Goal: Obtain resource: Download file/media

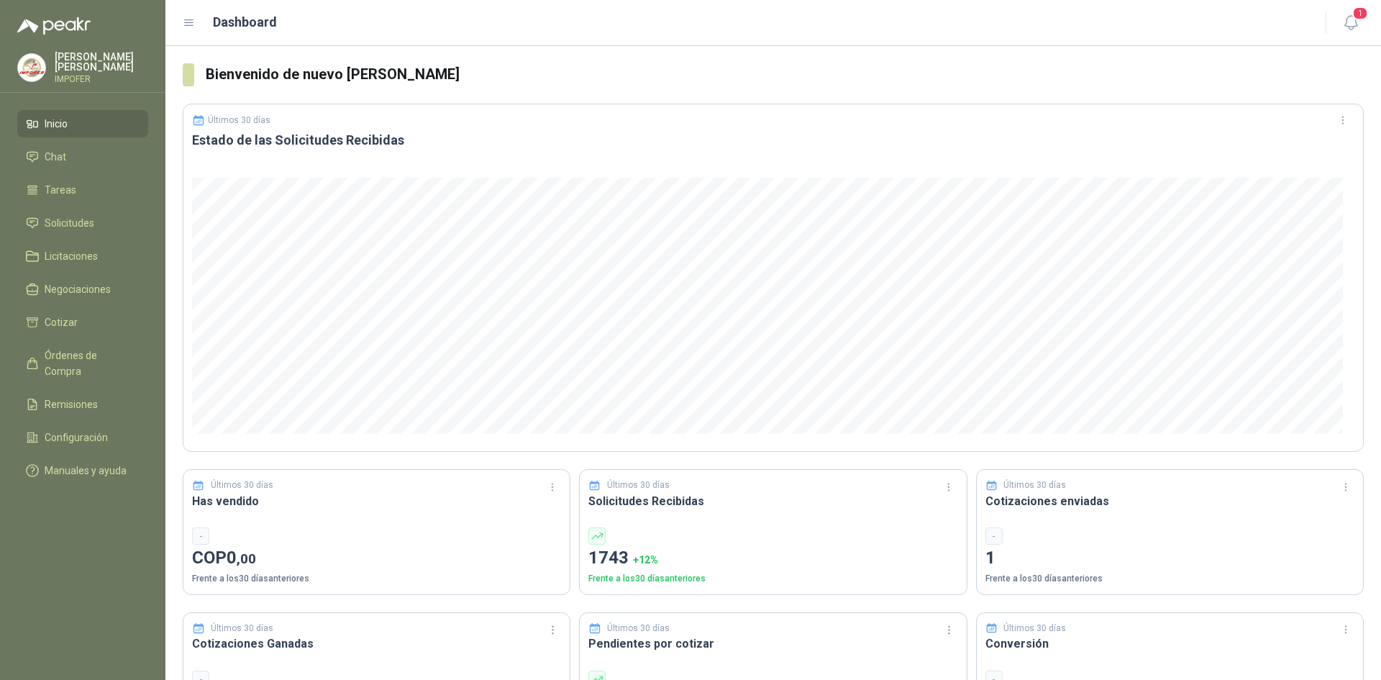
click at [60, 204] on ul "Inicio Chat Tareas Solicitudes Licitaciones Negociaciones Cotizar Órdenes de Co…" at bounding box center [82, 300] width 165 height 380
drag, startPoint x: 60, startPoint y: 217, endPoint x: 65, endPoint y: 227, distance: 11.0
click at [60, 217] on span "Solicitudes" at bounding box center [70, 223] width 50 height 16
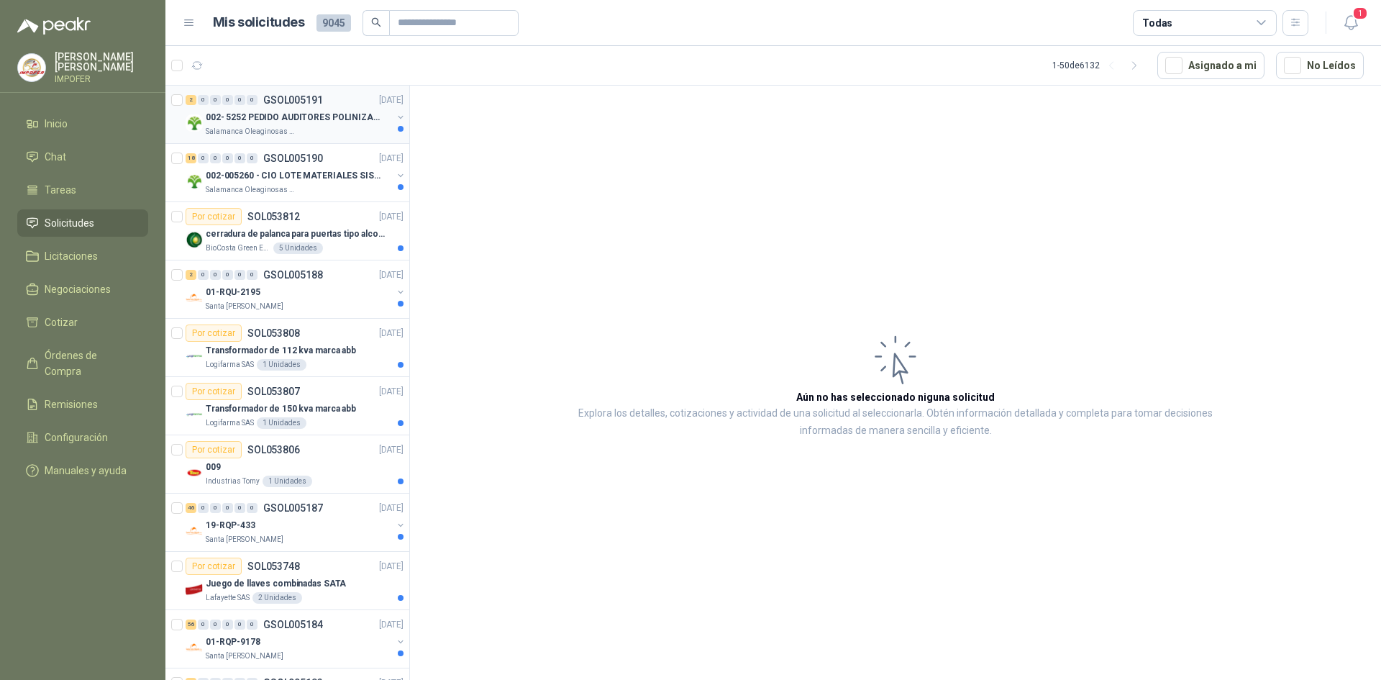
click at [312, 114] on p "002- 5252 PEDIDO AUDITORES POLINIZACIÓN" at bounding box center [295, 118] width 179 height 14
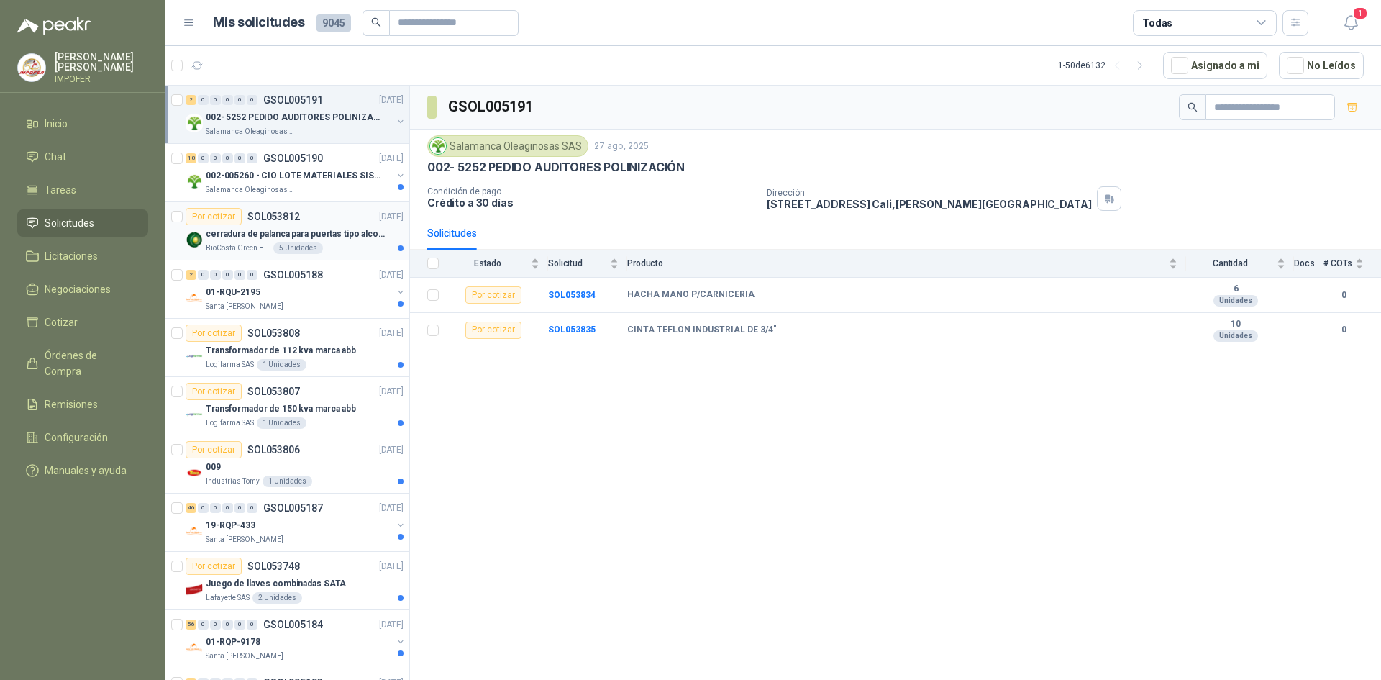
click at [333, 233] on p "cerradura de palanca para puertas tipo alcoba marca yale" at bounding box center [295, 234] width 179 height 14
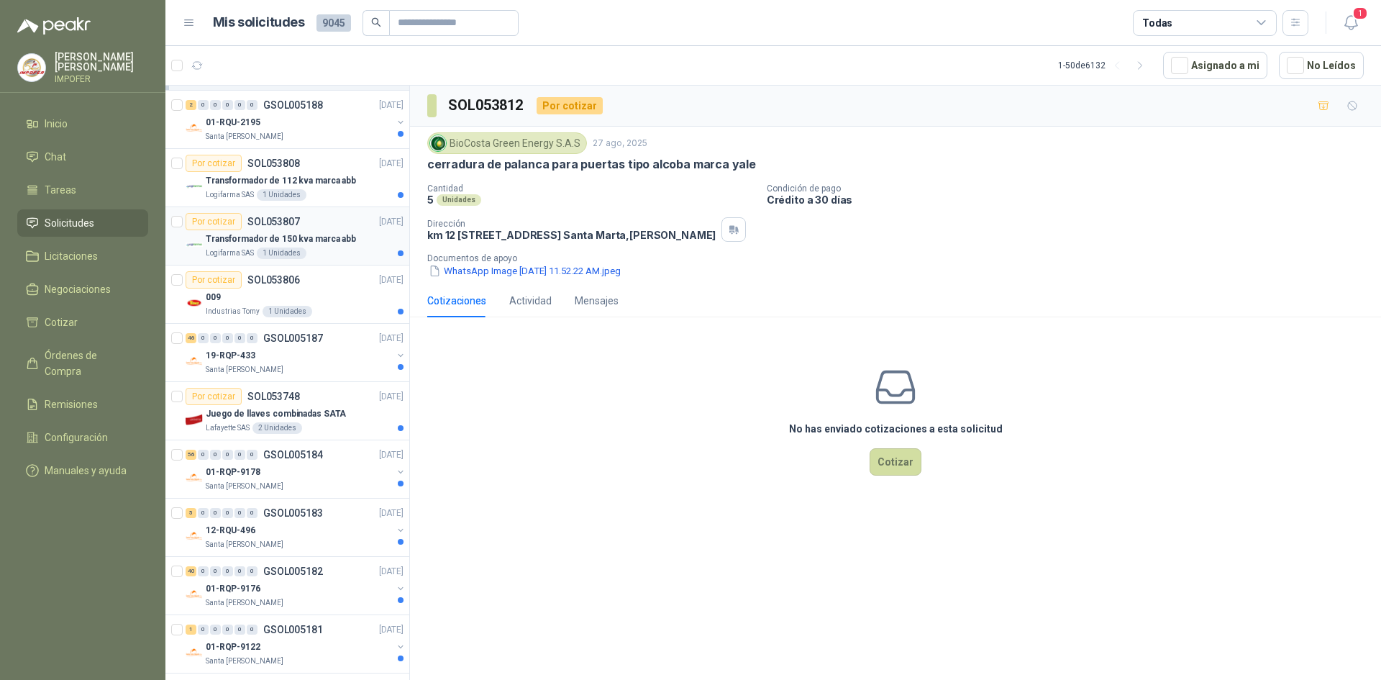
scroll to position [216, 0]
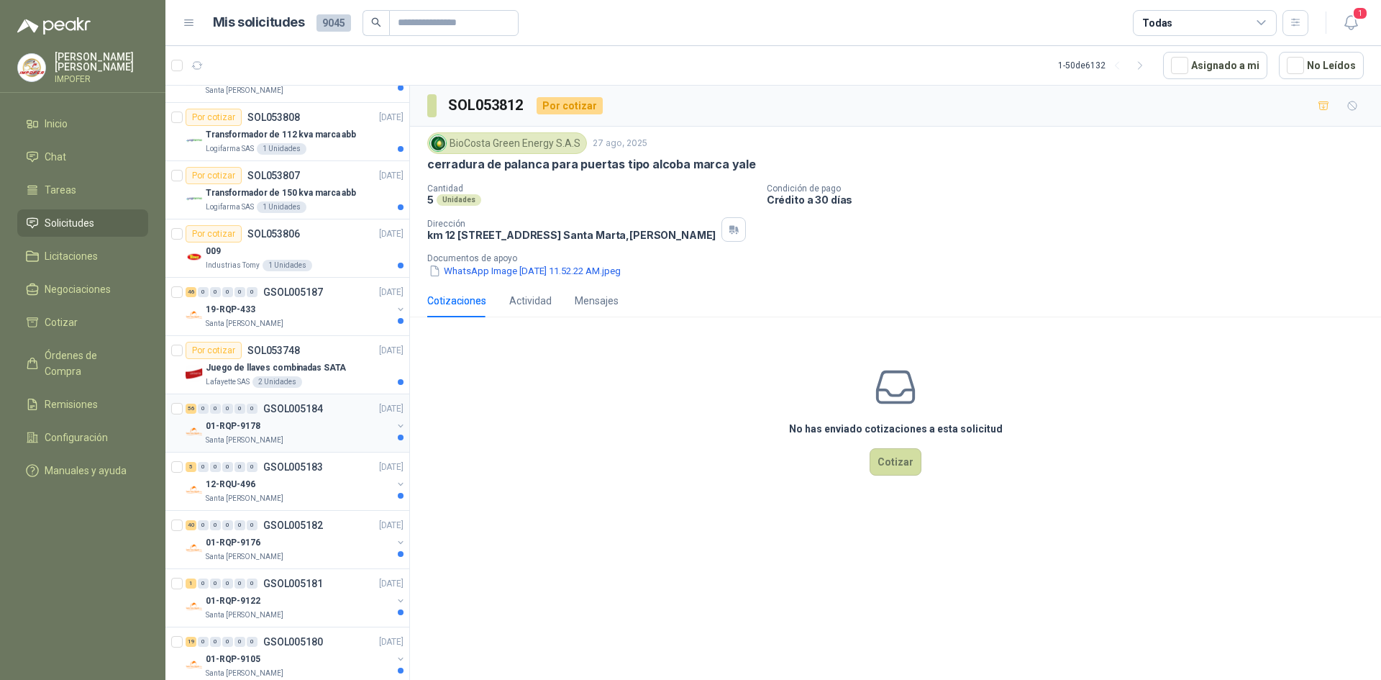
click at [313, 438] on div "Santa [PERSON_NAME]" at bounding box center [299, 440] width 186 height 12
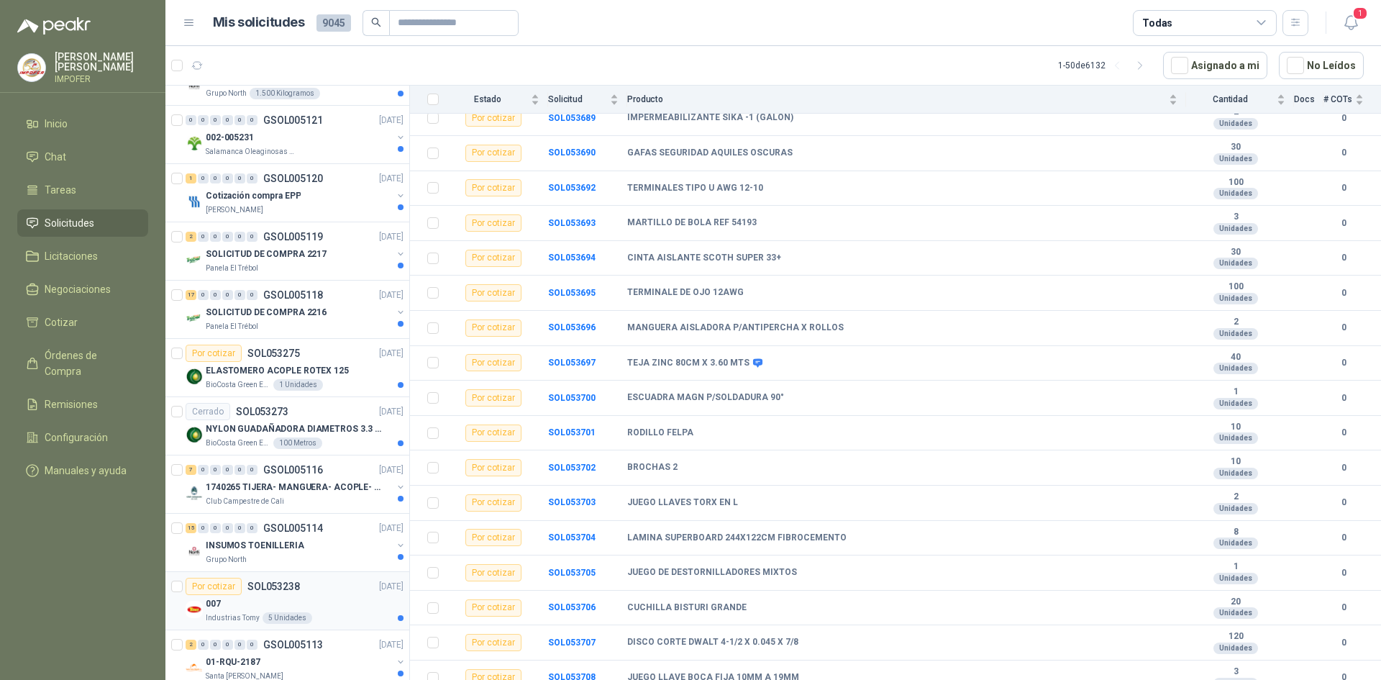
scroll to position [2345, 0]
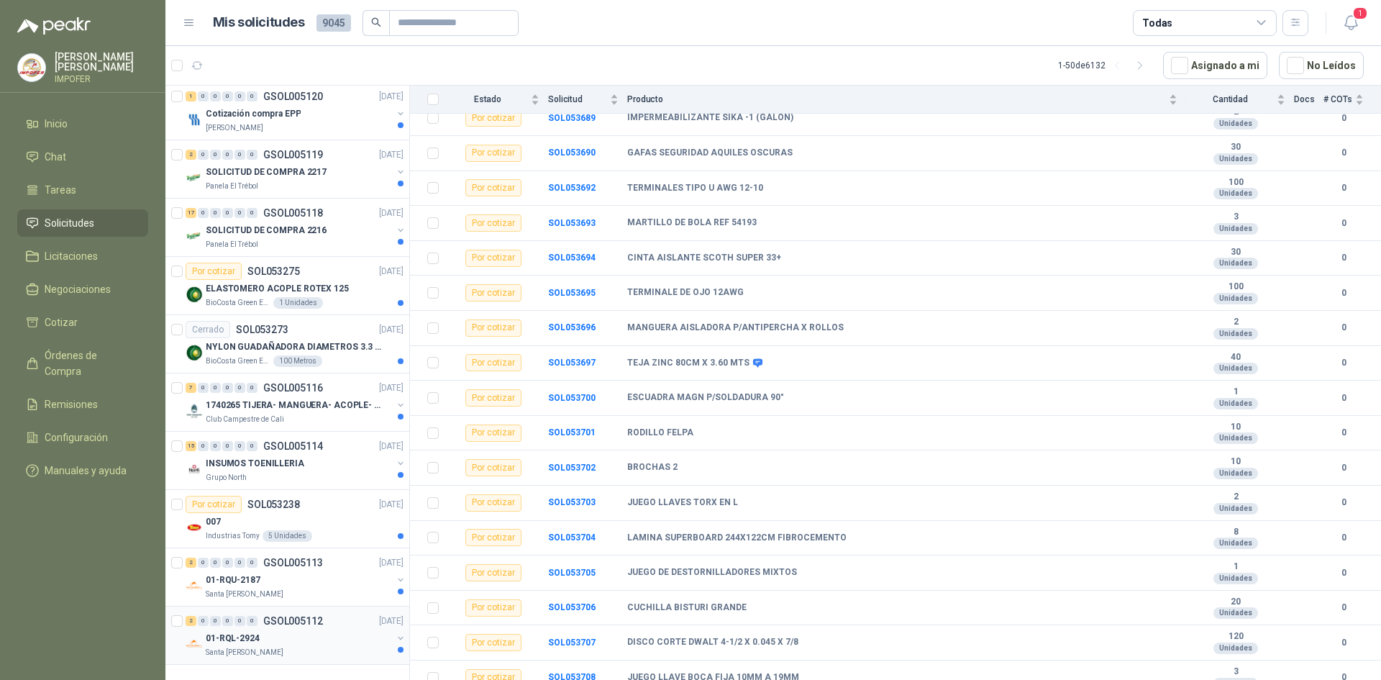
click at [312, 616] on p "GSOL005112" at bounding box center [293, 621] width 60 height 10
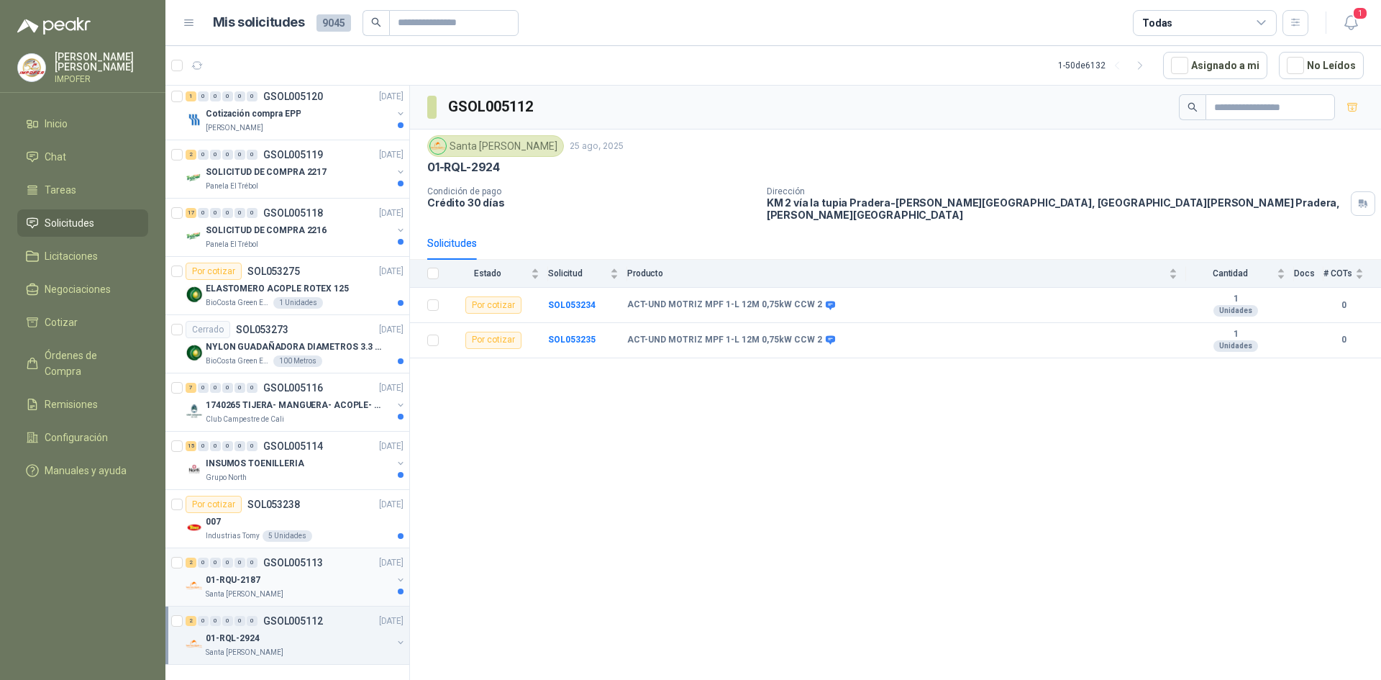
click at [299, 573] on div "01-RQU-2187" at bounding box center [299, 579] width 186 height 17
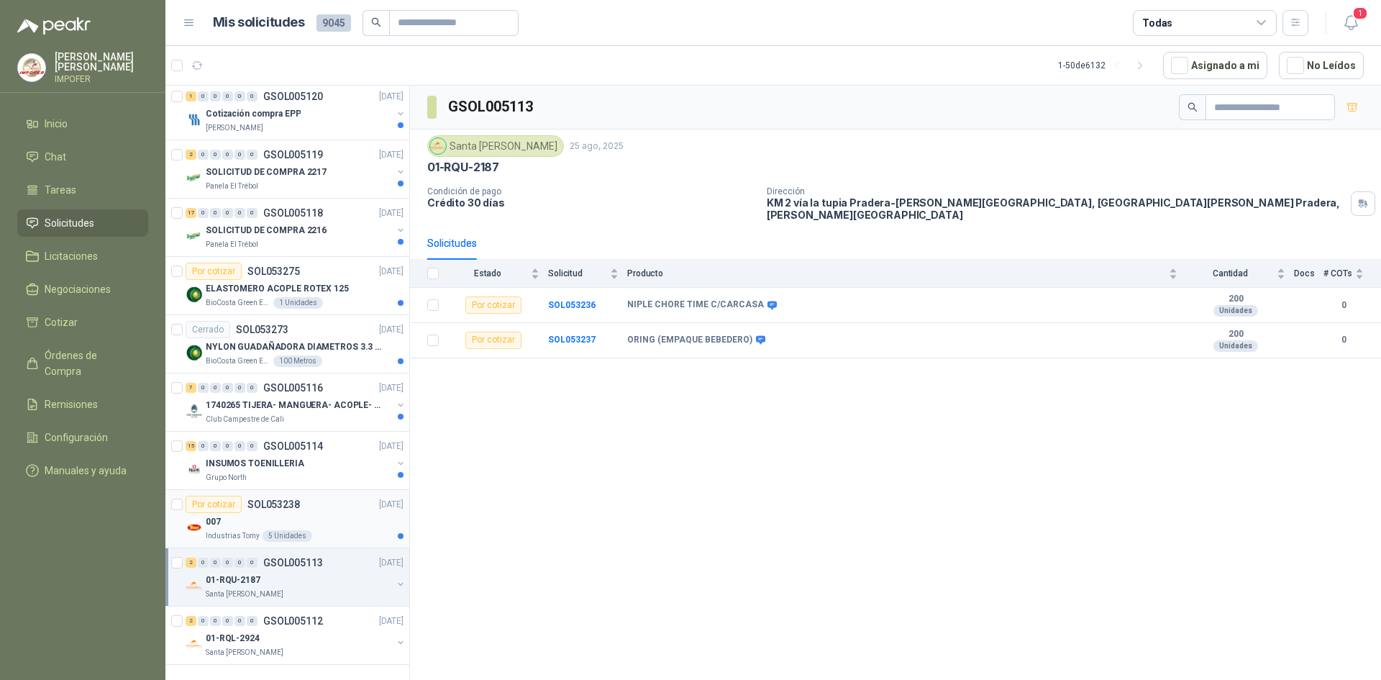
click at [304, 516] on div "007" at bounding box center [305, 521] width 198 height 17
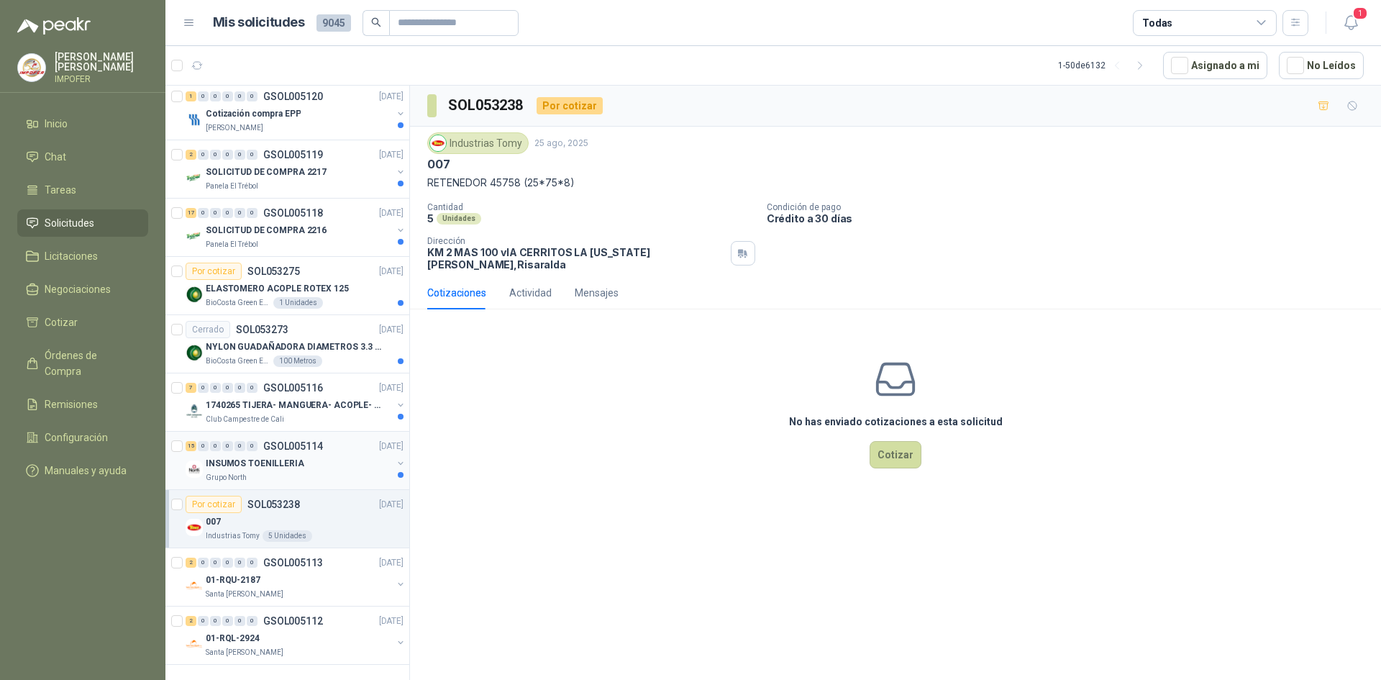
click at [311, 455] on div "INSUMOS TOENILLERIA" at bounding box center [299, 463] width 186 height 17
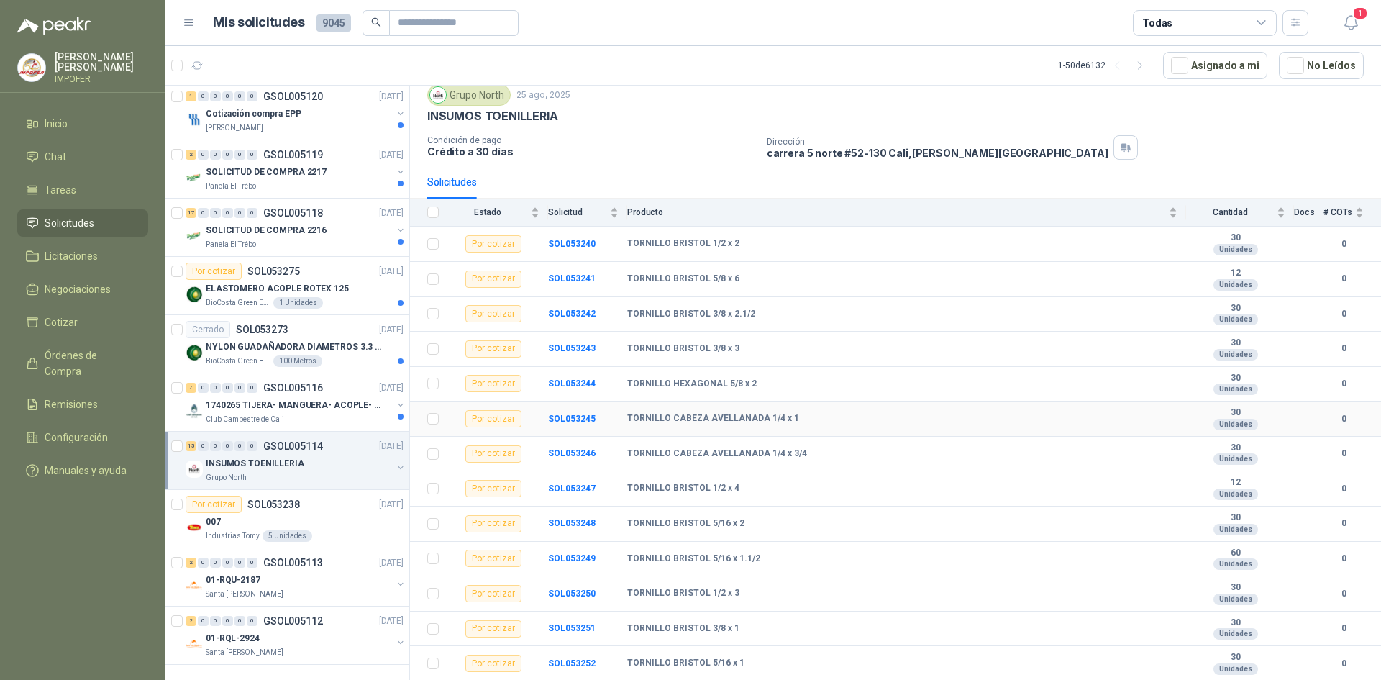
scroll to position [117, 0]
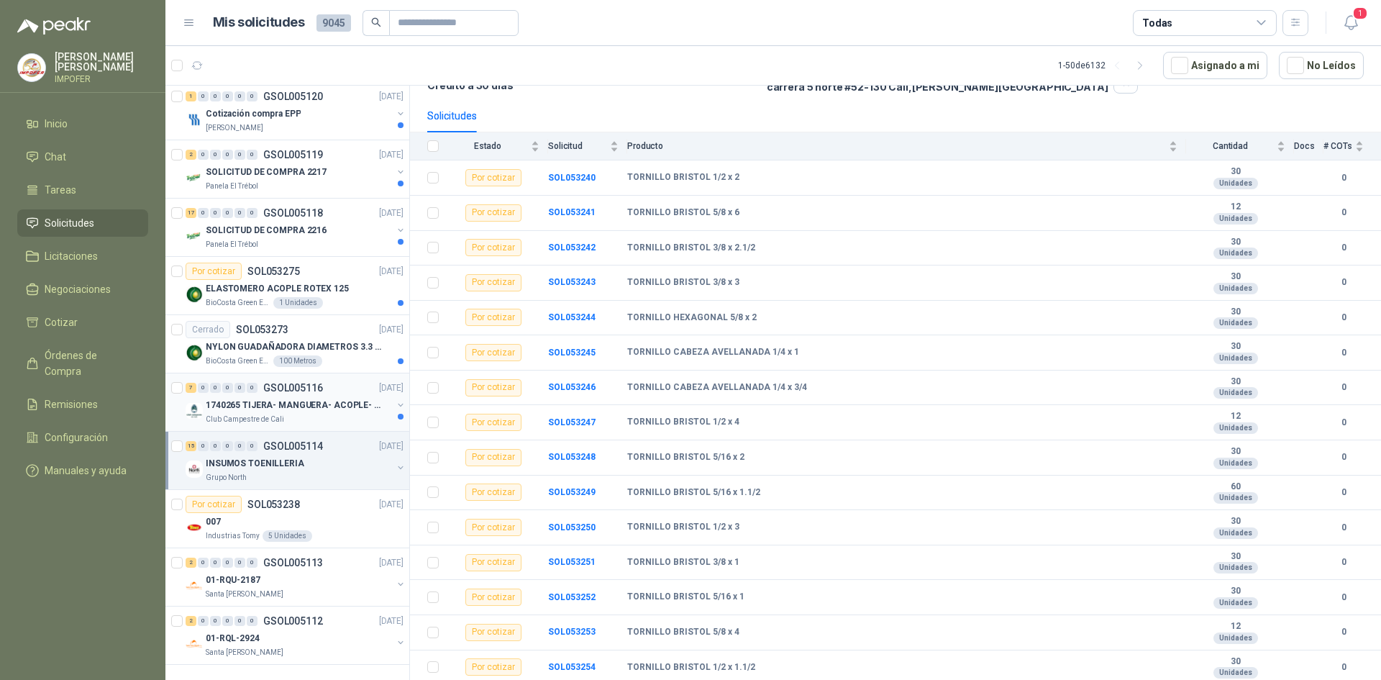
click at [298, 414] on div "Club Campestre de Cali" at bounding box center [299, 420] width 186 height 12
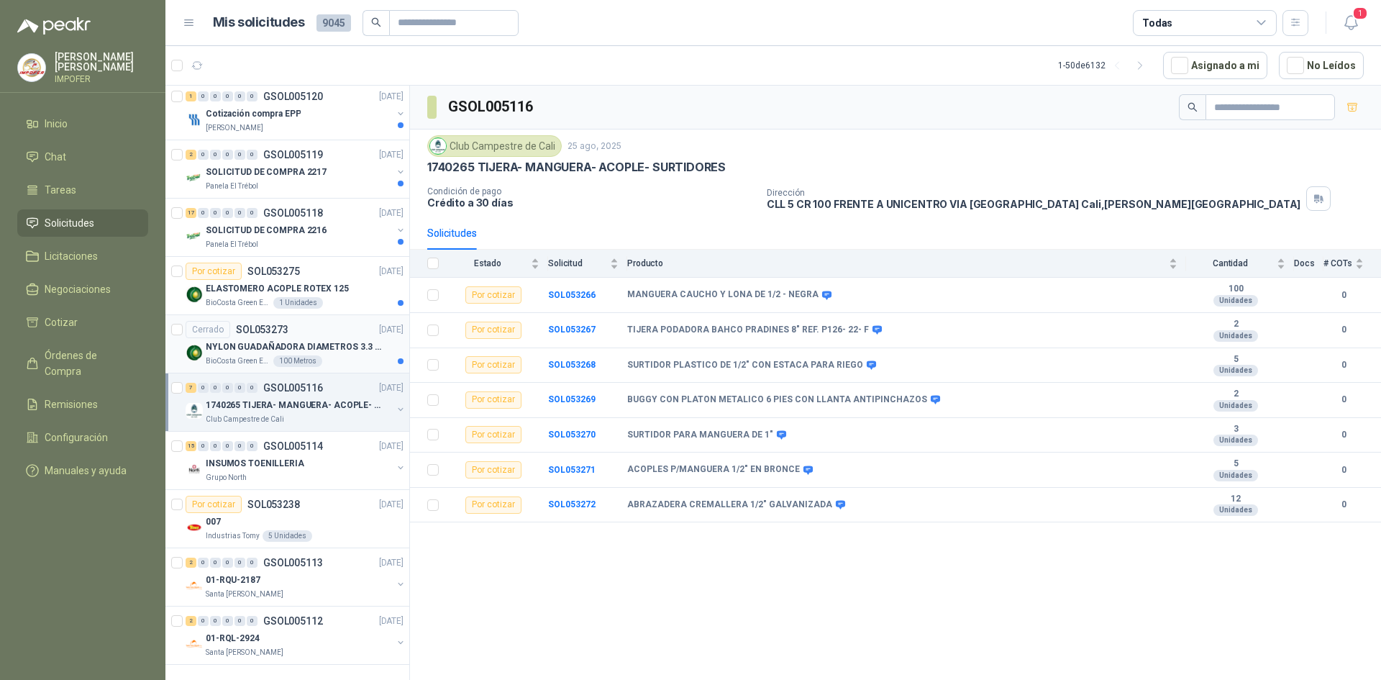
click at [297, 342] on div "NYLON GUADAÑADORA DIAMETROS 3.3 mm" at bounding box center [305, 346] width 198 height 17
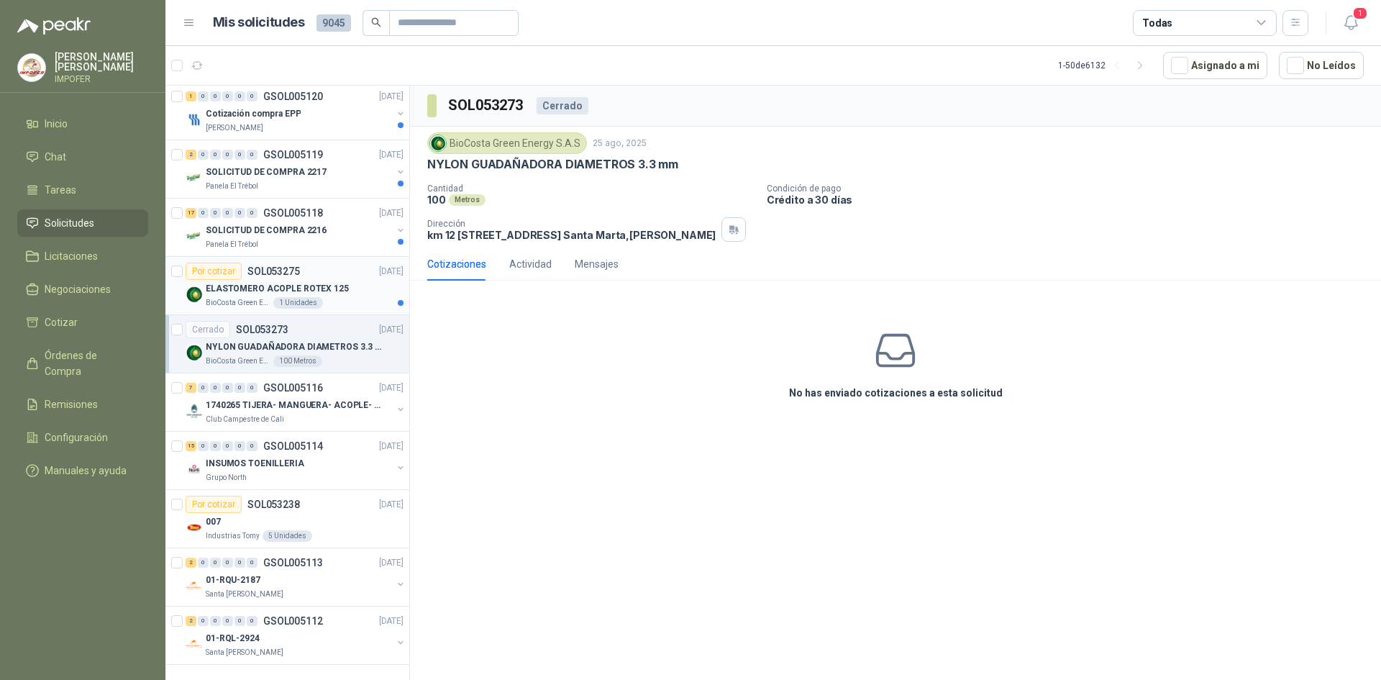
click at [332, 285] on div "ELASTOMERO ACOPLE ROTEX 125" at bounding box center [305, 288] width 198 height 17
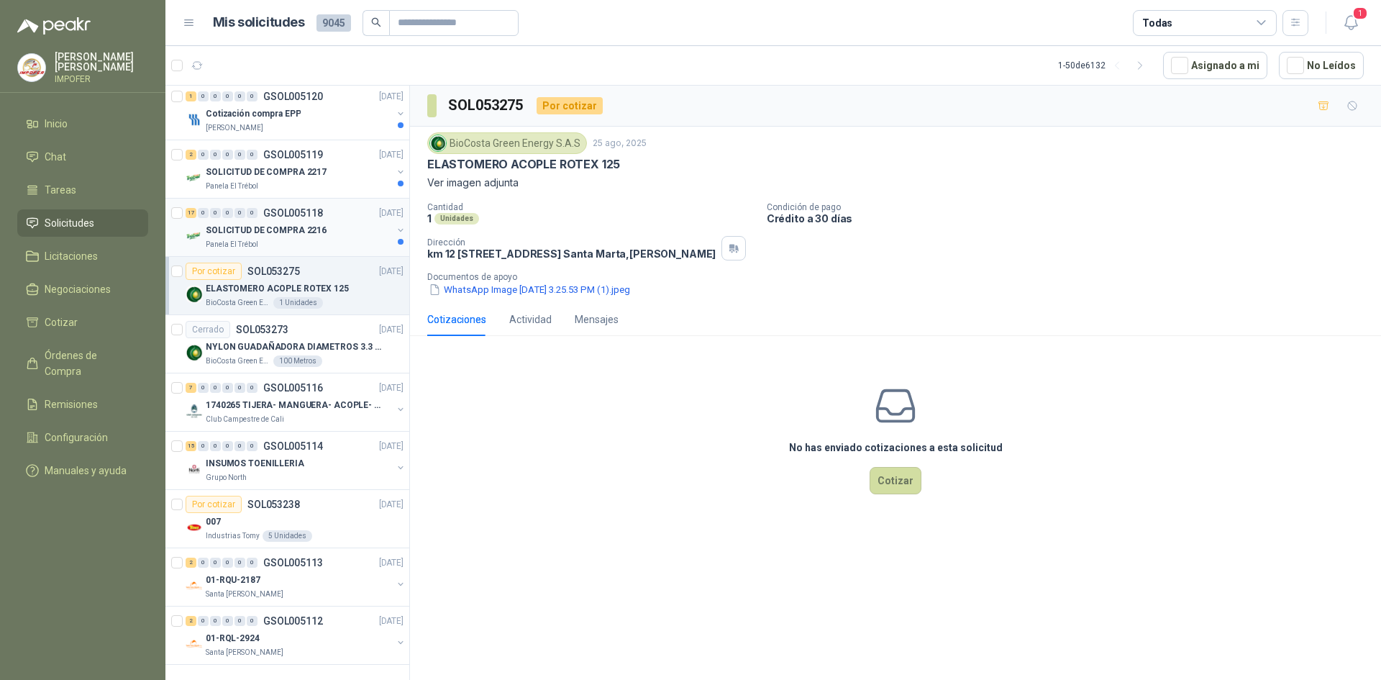
click at [259, 239] on div "Panela El Trébol" at bounding box center [299, 245] width 186 height 12
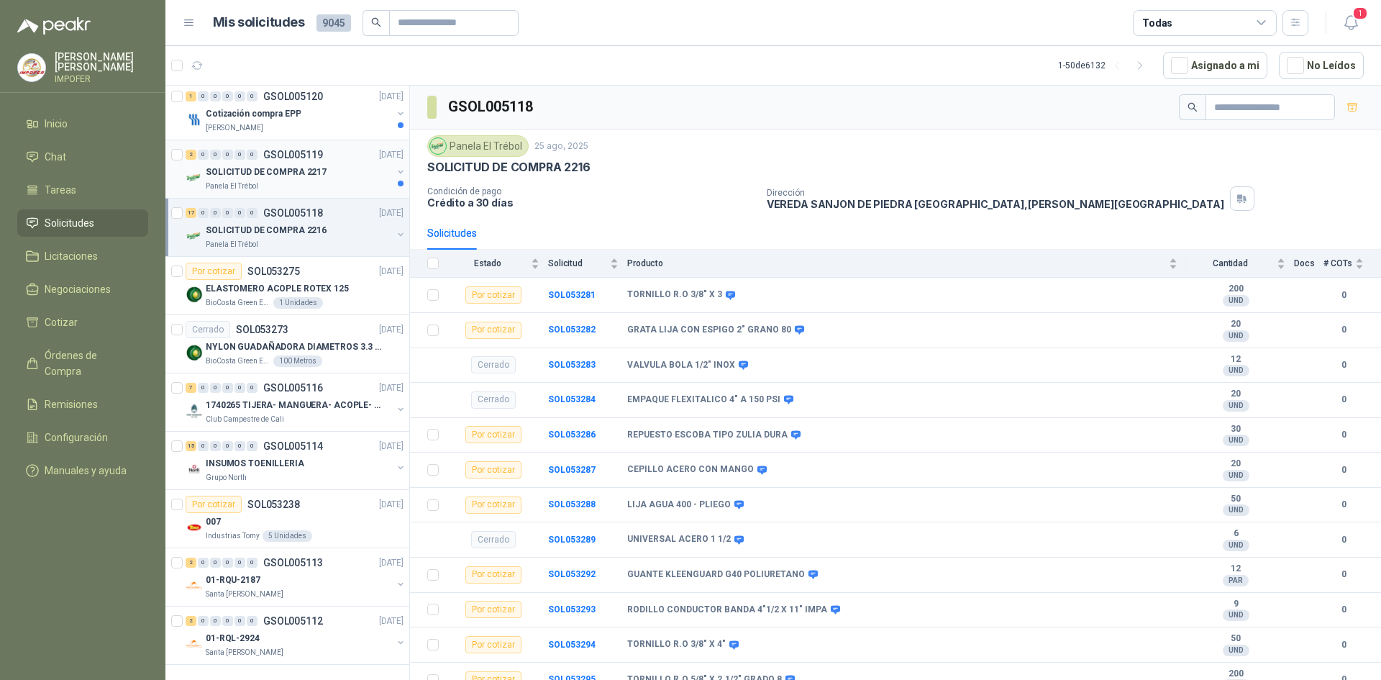
click at [311, 181] on div "Panela El Trébol" at bounding box center [299, 187] width 186 height 12
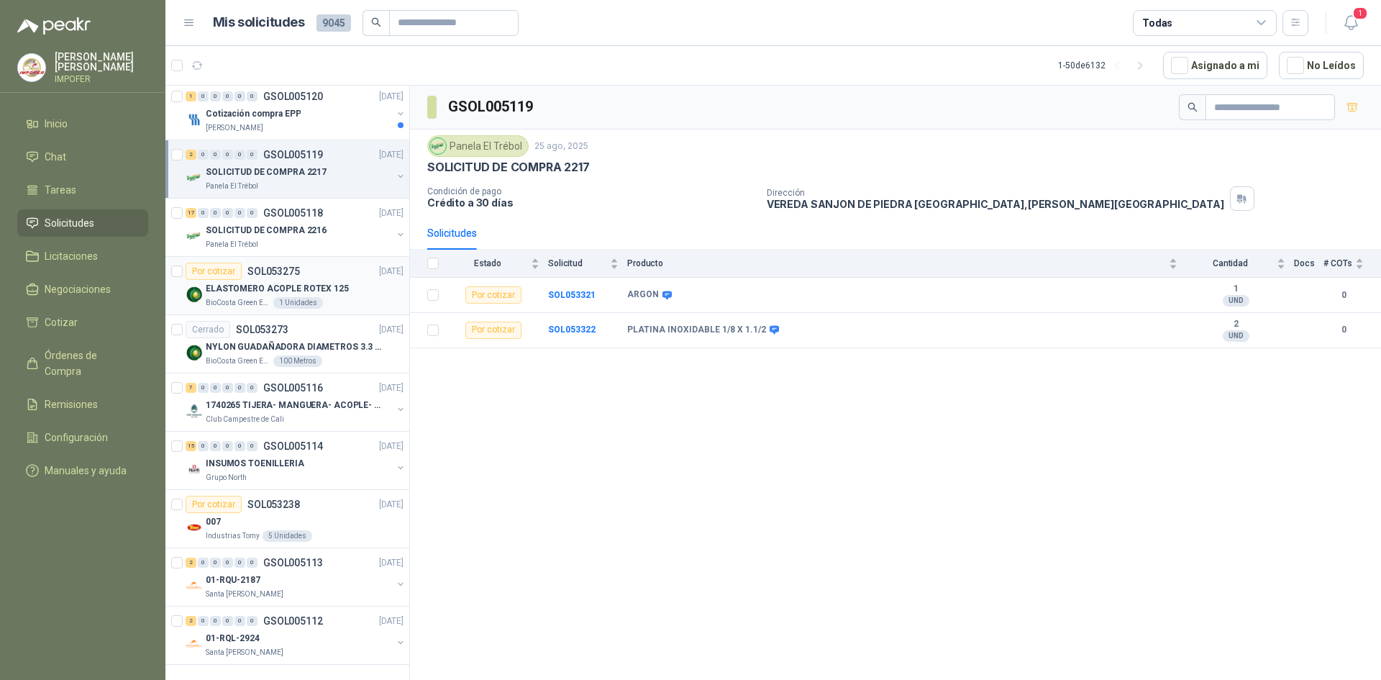
scroll to position [2201, 0]
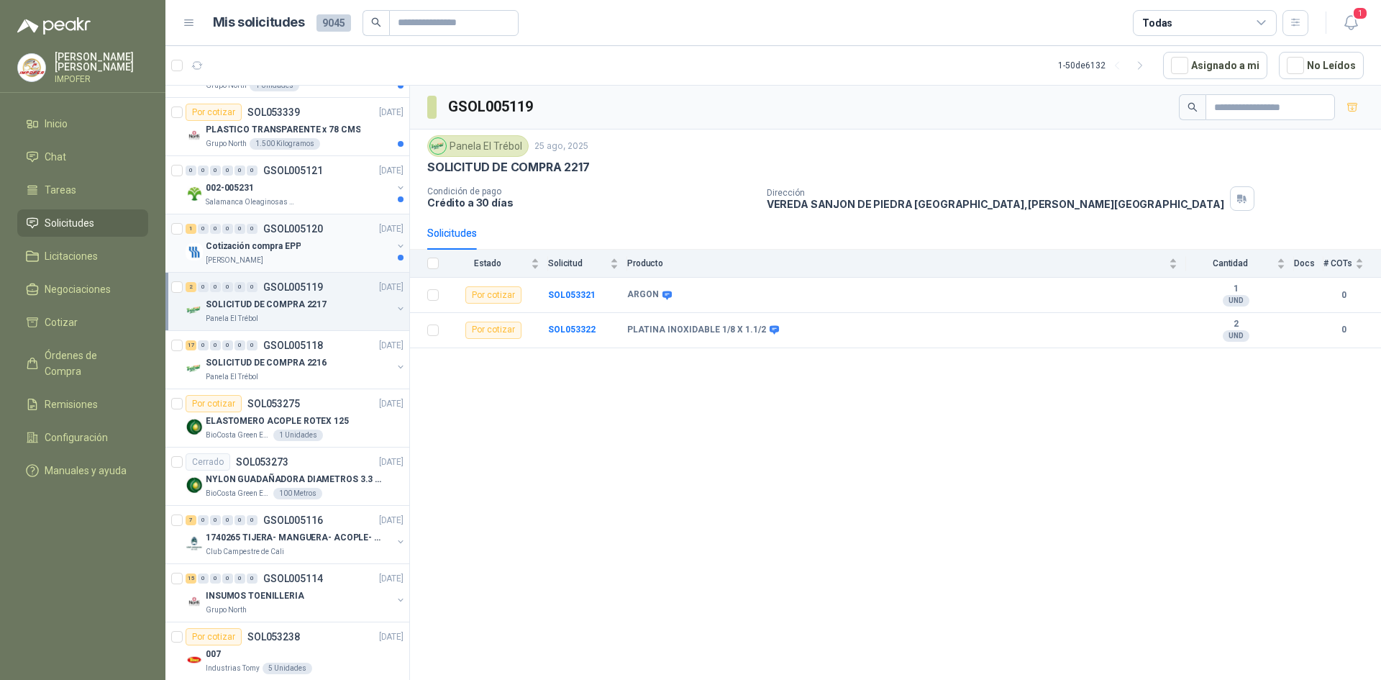
click at [321, 239] on div "Cotización compra EPP" at bounding box center [299, 245] width 186 height 17
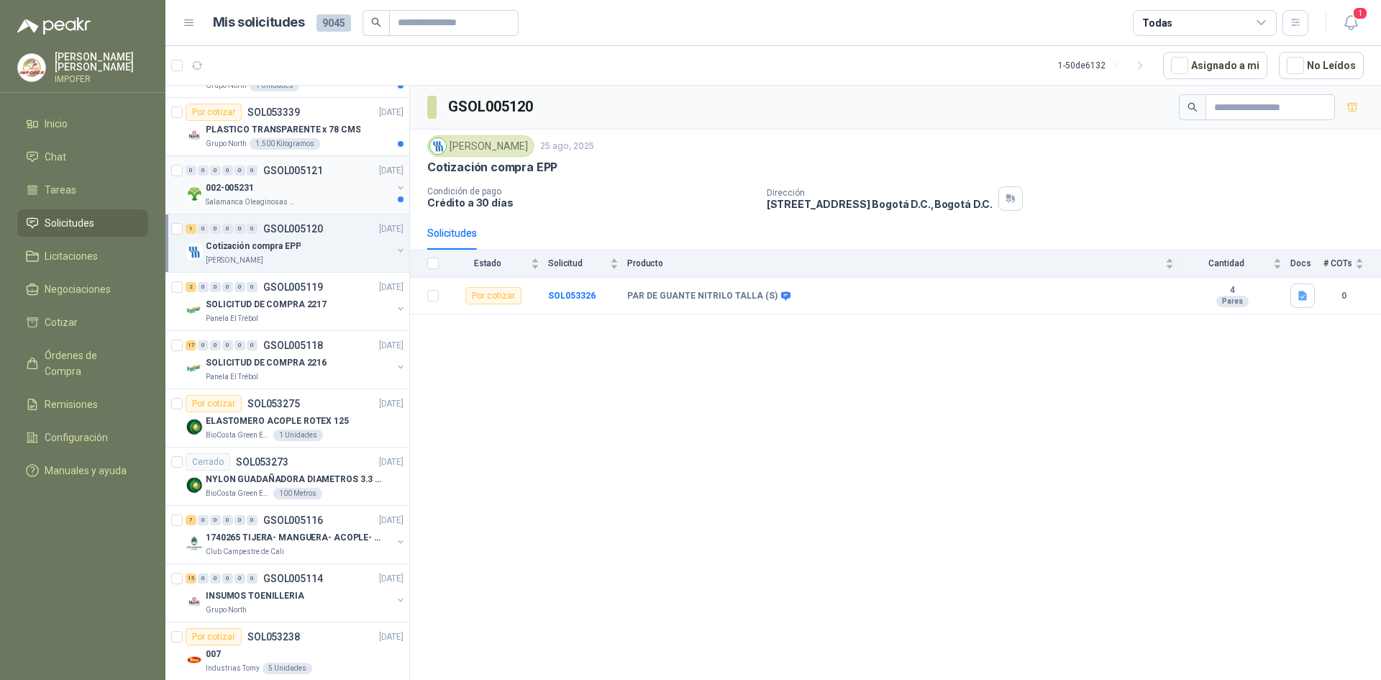
click at [318, 201] on div "Salamanca Oleaginosas SAS" at bounding box center [299, 202] width 186 height 12
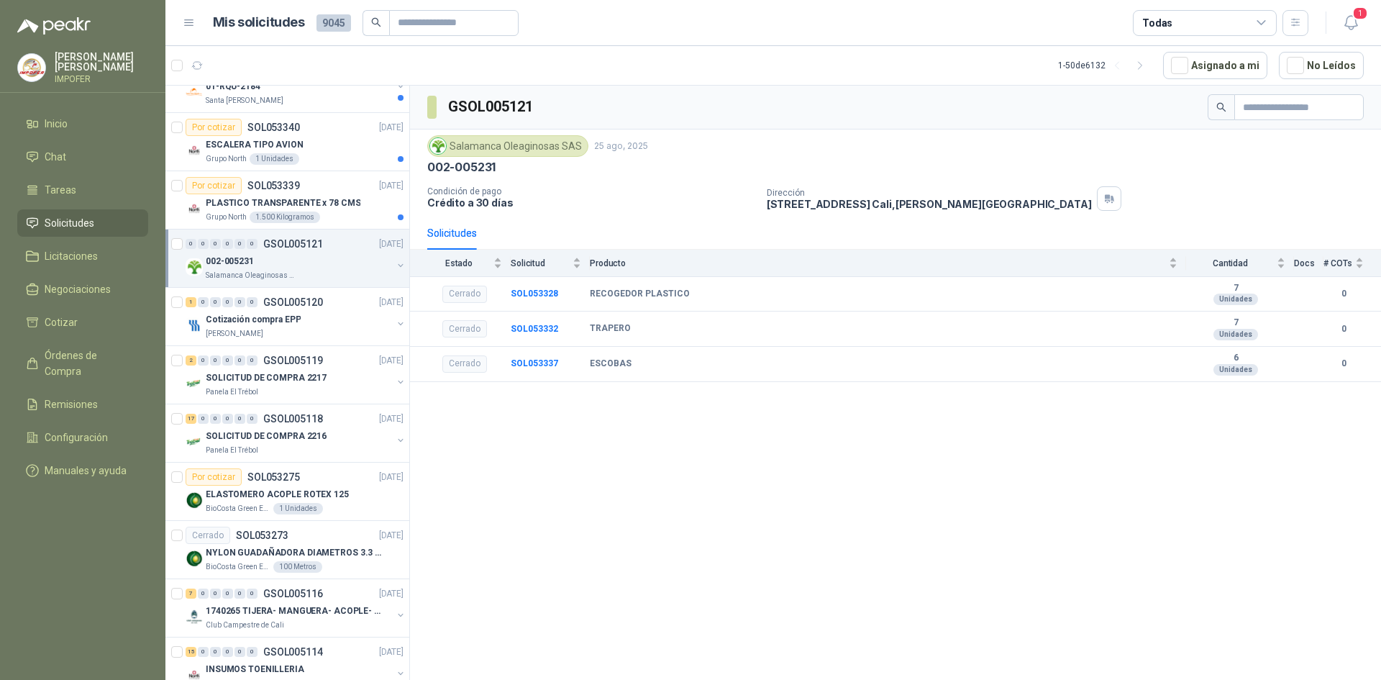
scroll to position [1986, 0]
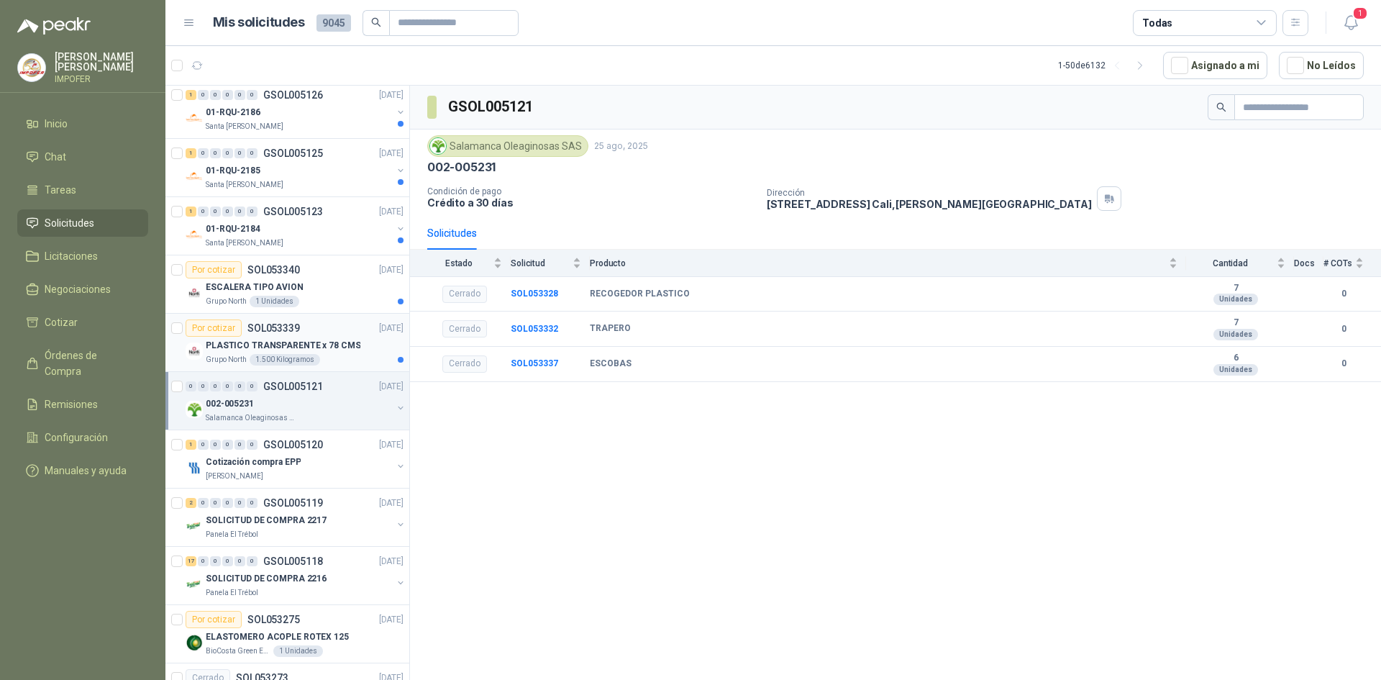
click at [316, 349] on p "PLASTICO TRANSPARENTE x 78 CMS" at bounding box center [283, 346] width 155 height 14
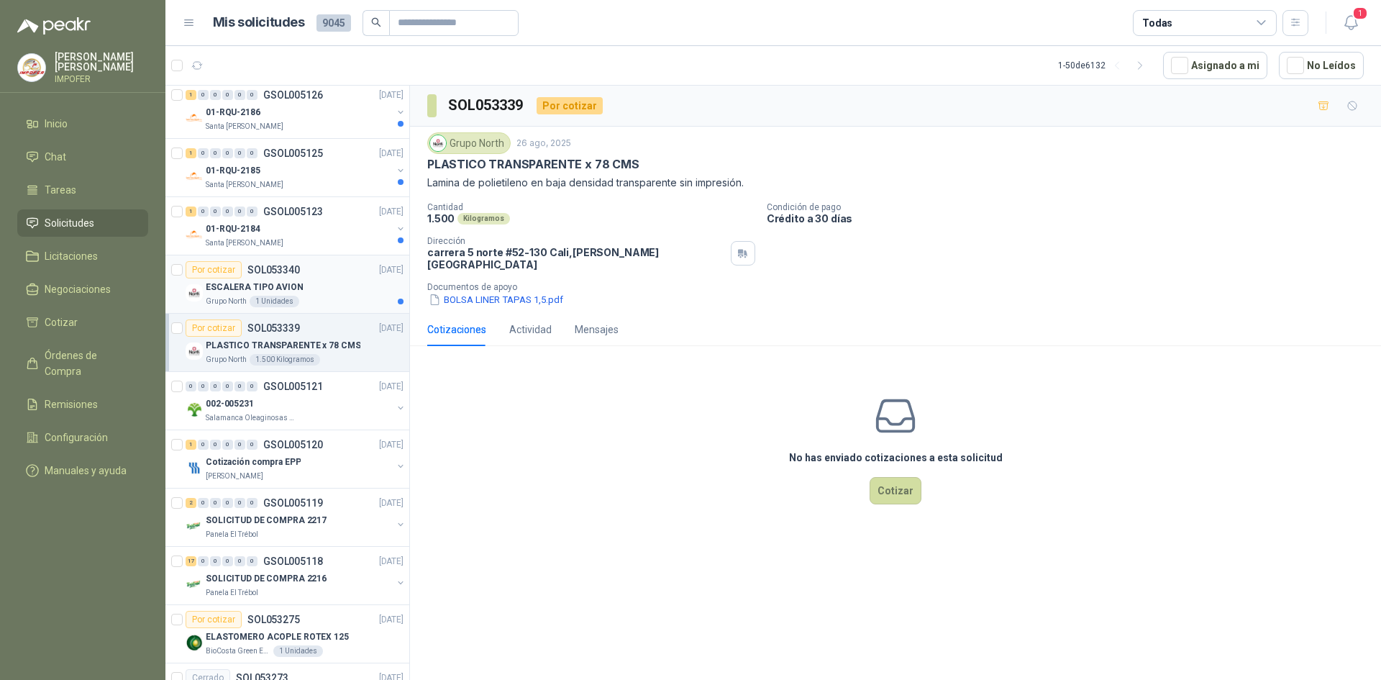
click at [309, 290] on div "ESCALERA TIPO AVION" at bounding box center [305, 286] width 198 height 17
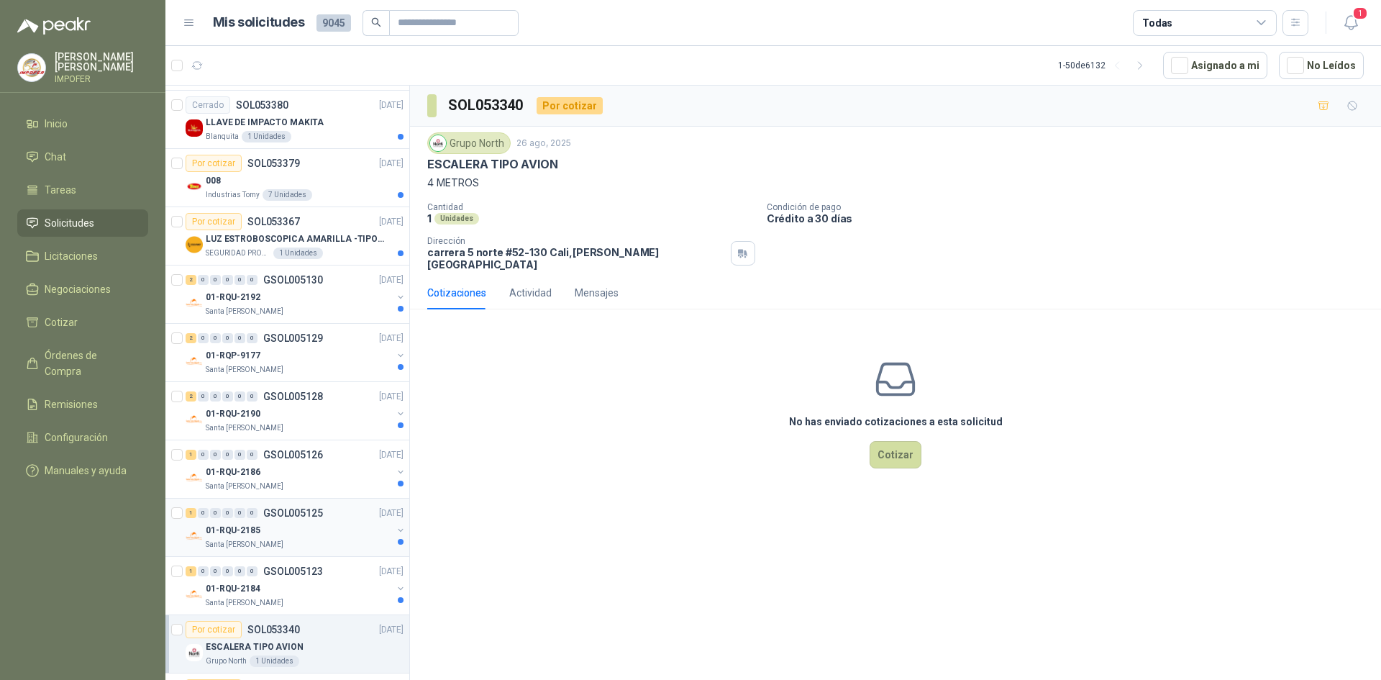
scroll to position [1482, 0]
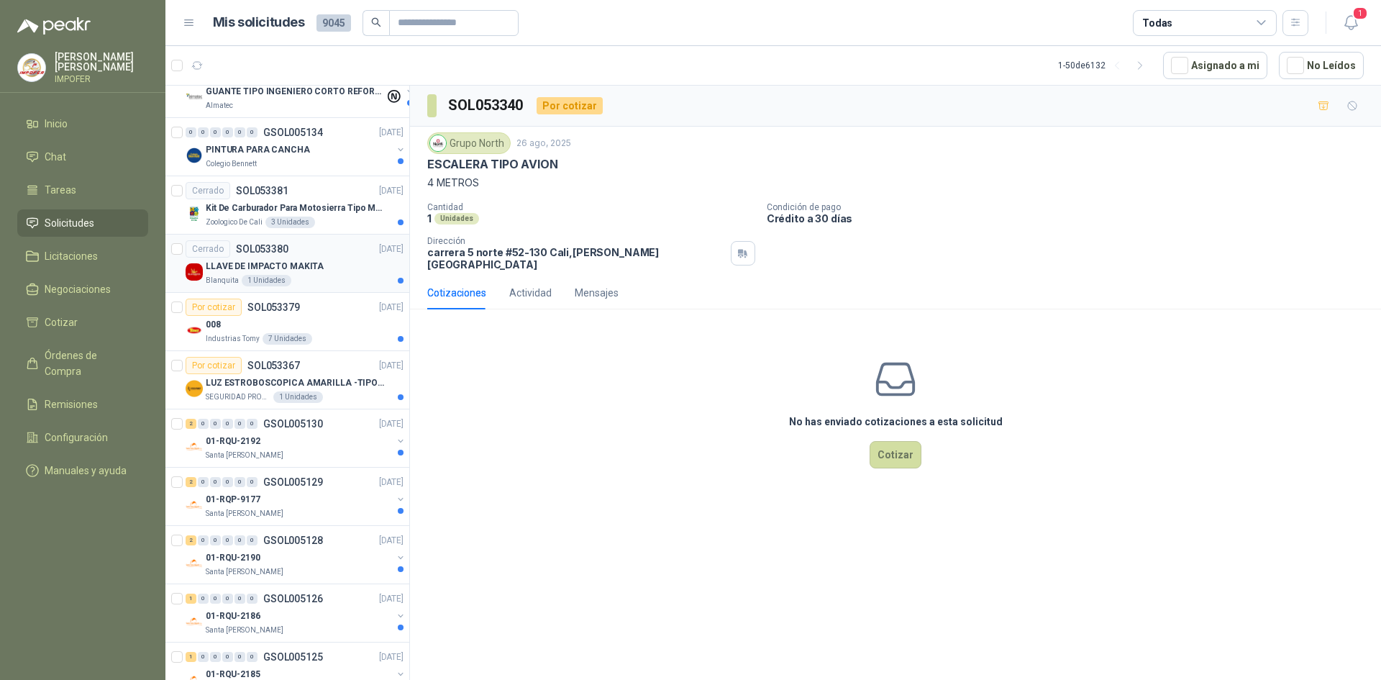
click at [330, 275] on div "Blanquita 1 Unidades" at bounding box center [305, 281] width 198 height 12
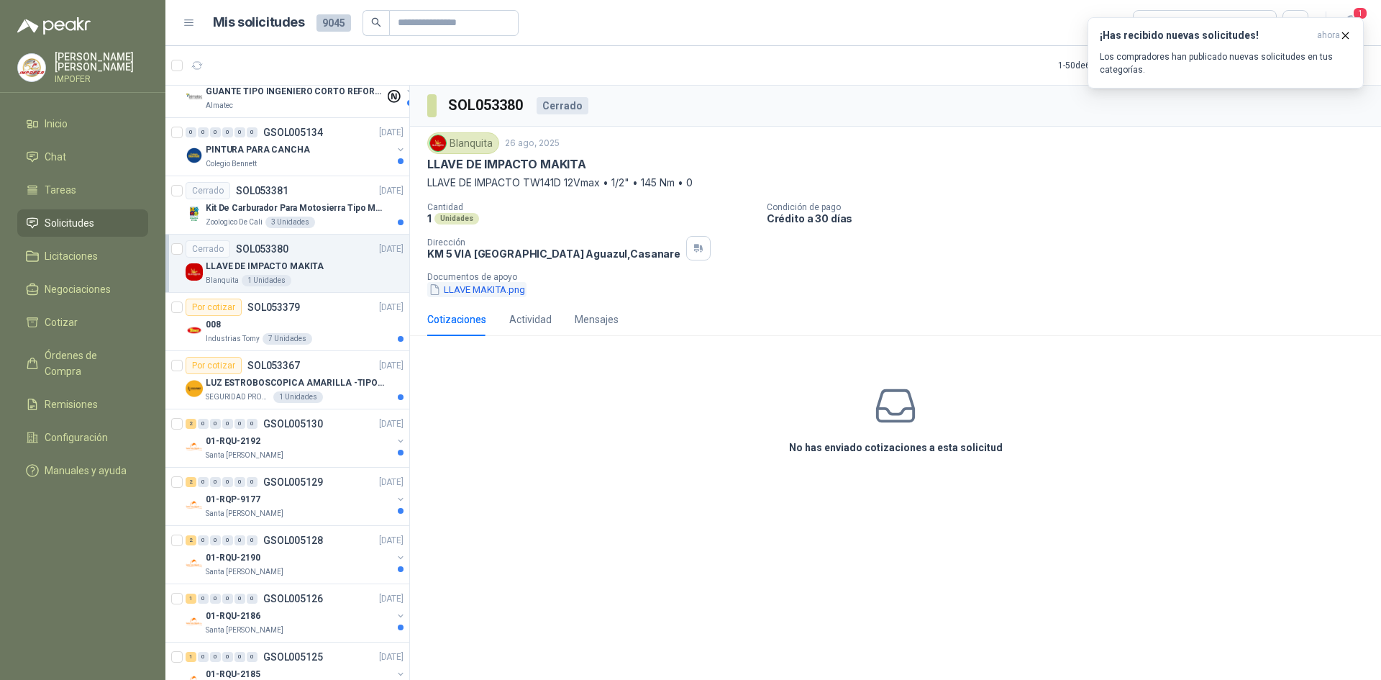
click at [500, 290] on button "LLAVE MAKITA.png" at bounding box center [476, 289] width 99 height 15
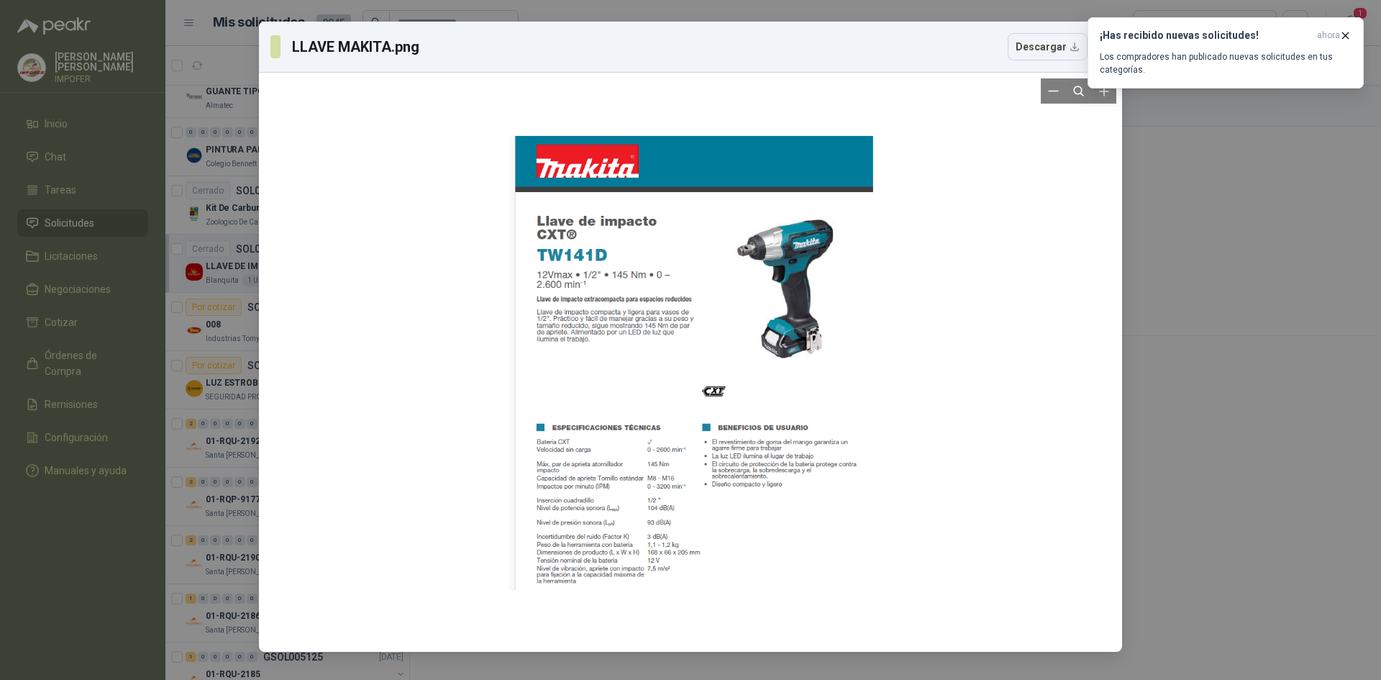
click at [615, 321] on div at bounding box center [691, 363] width 364 height 454
click at [218, 227] on div "LLAVE MAKITA.png Descargar" at bounding box center [690, 340] width 1381 height 680
